Goal: Navigation & Orientation: Find specific page/section

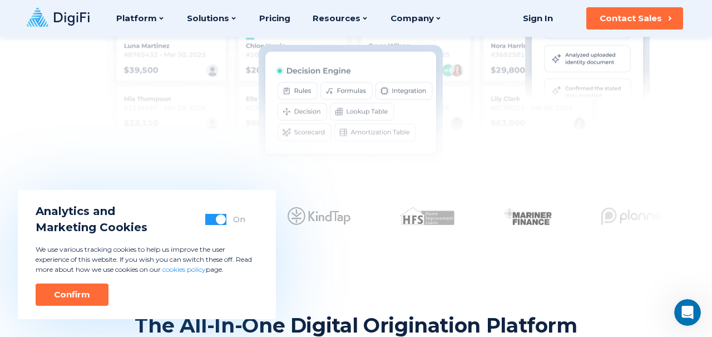
scroll to position [438, 0]
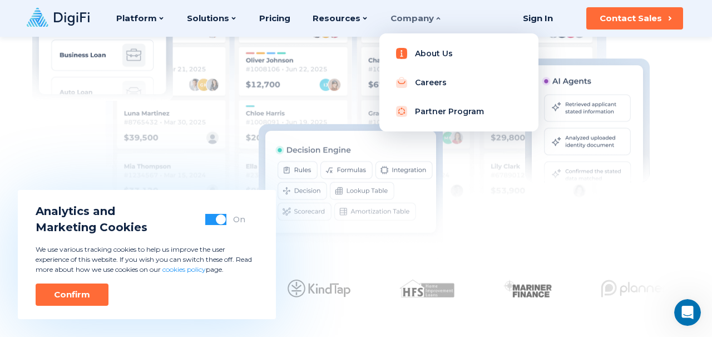
click at [421, 56] on link "About Us" at bounding box center [458, 53] width 141 height 22
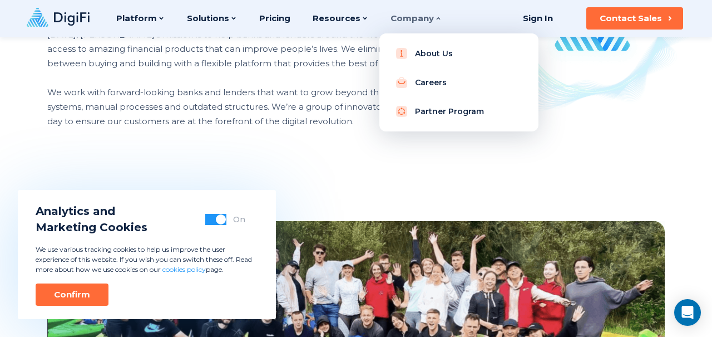
scroll to position [838, 0]
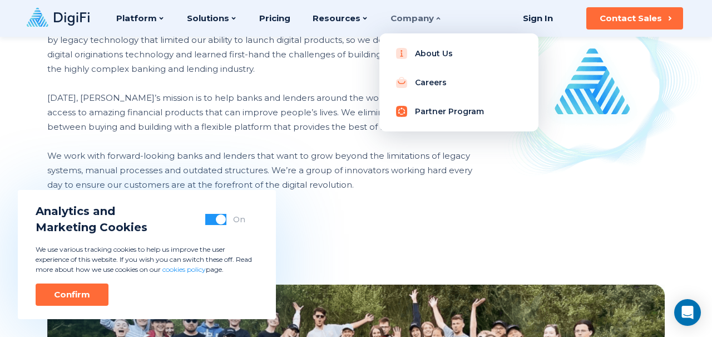
click at [420, 113] on link "Partner Program" at bounding box center [458, 111] width 141 height 22
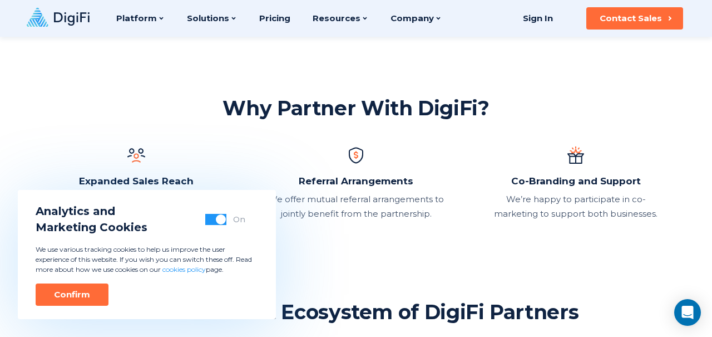
scroll to position [348, 0]
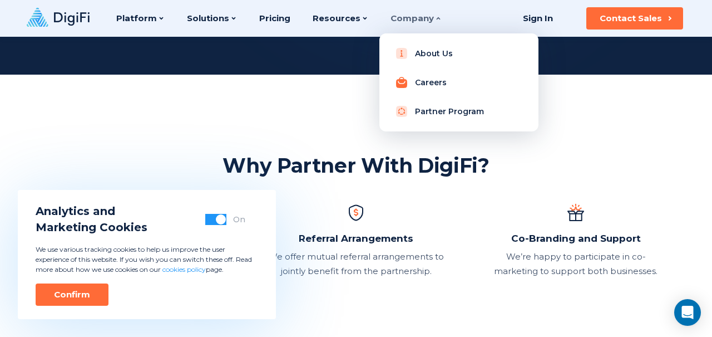
click at [417, 81] on link "Careers" at bounding box center [458, 82] width 141 height 22
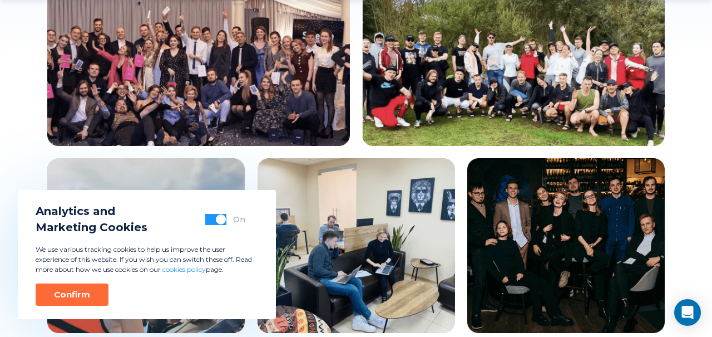
scroll to position [290, 0]
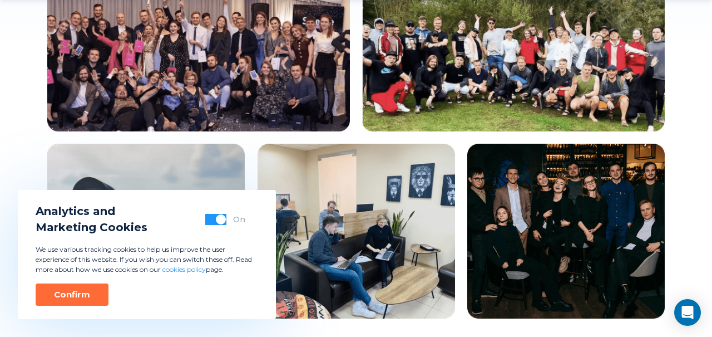
click at [321, 66] on img at bounding box center [198, 54] width 303 height 156
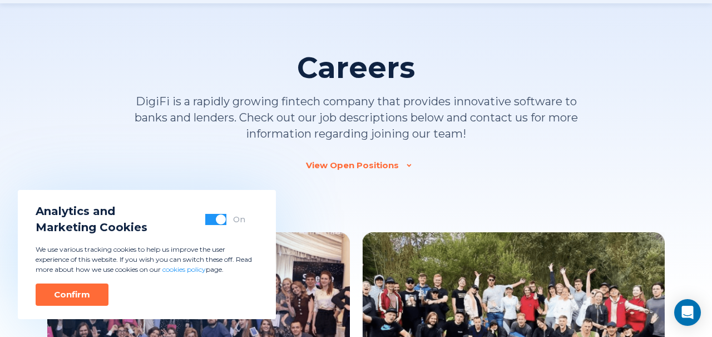
scroll to position [34, 0]
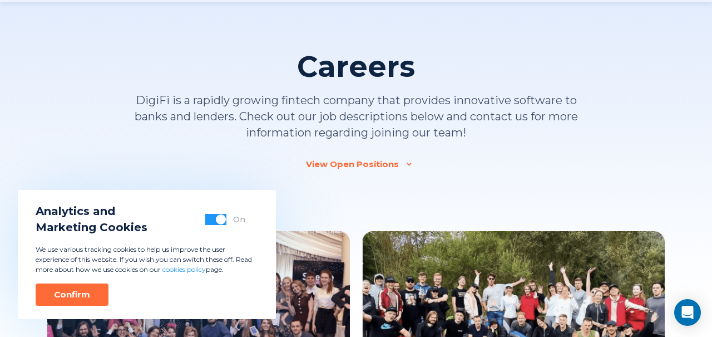
click at [349, 164] on div "View Open Positions" at bounding box center [352, 164] width 93 height 11
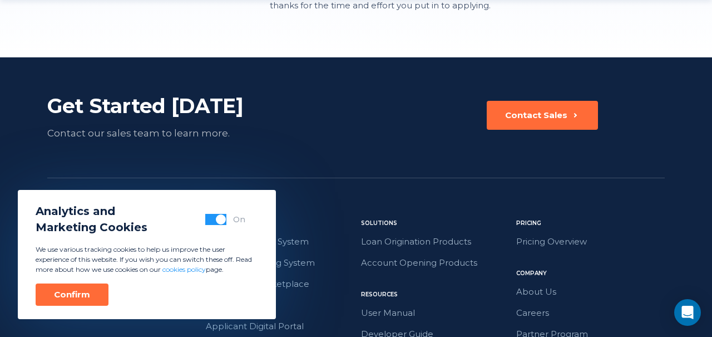
scroll to position [1562, 0]
